Goal: Go to known website: Access a specific website the user already knows

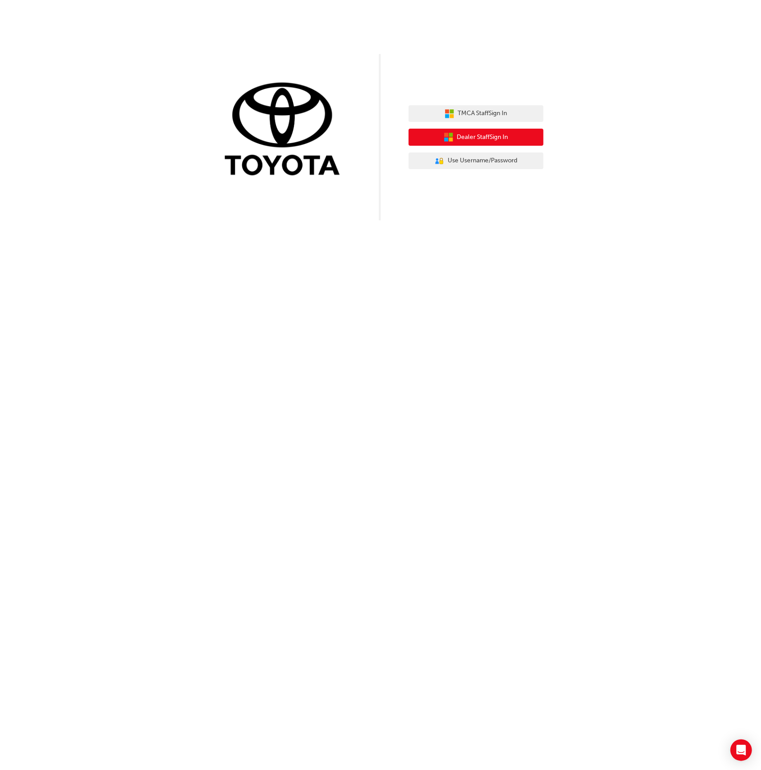
click at [486, 139] on span "Dealer Staff Sign In" at bounding box center [482, 137] width 51 height 10
